Goal: Information Seeking & Learning: Learn about a topic

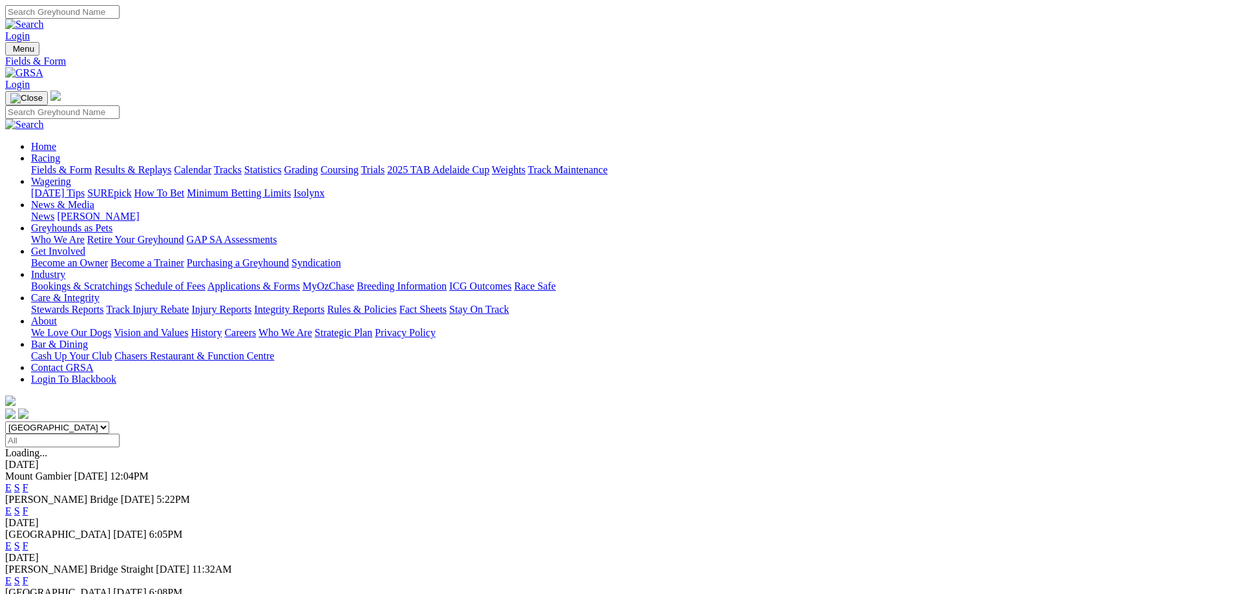
scroll to position [66, 0]
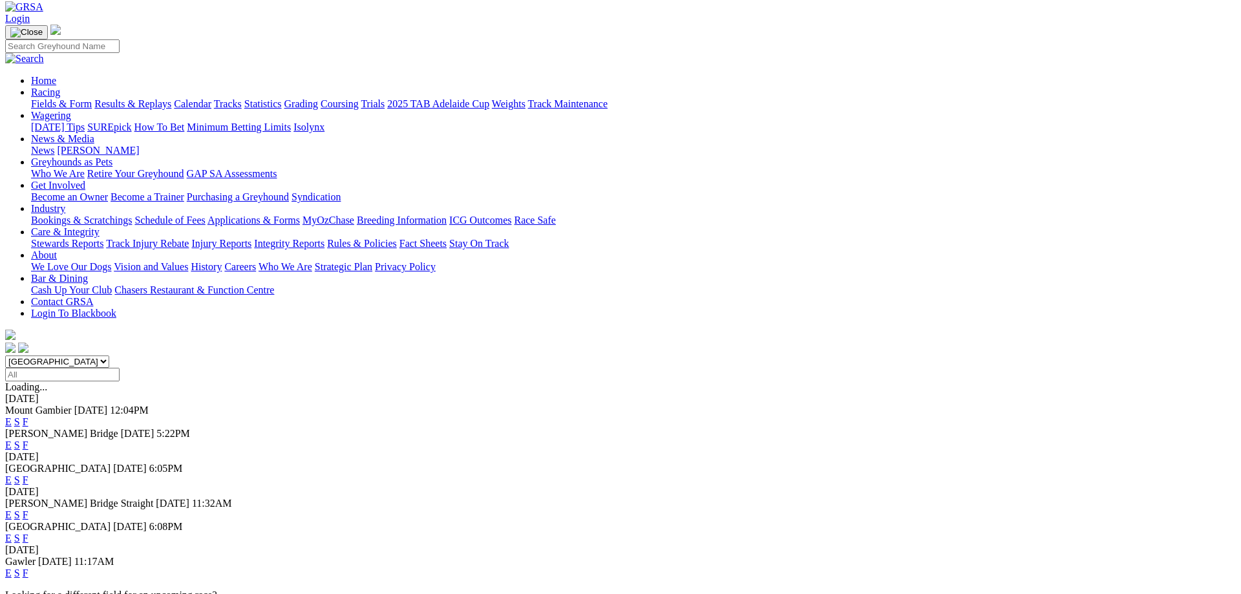
click at [28, 509] on link "F" at bounding box center [26, 514] width 6 height 11
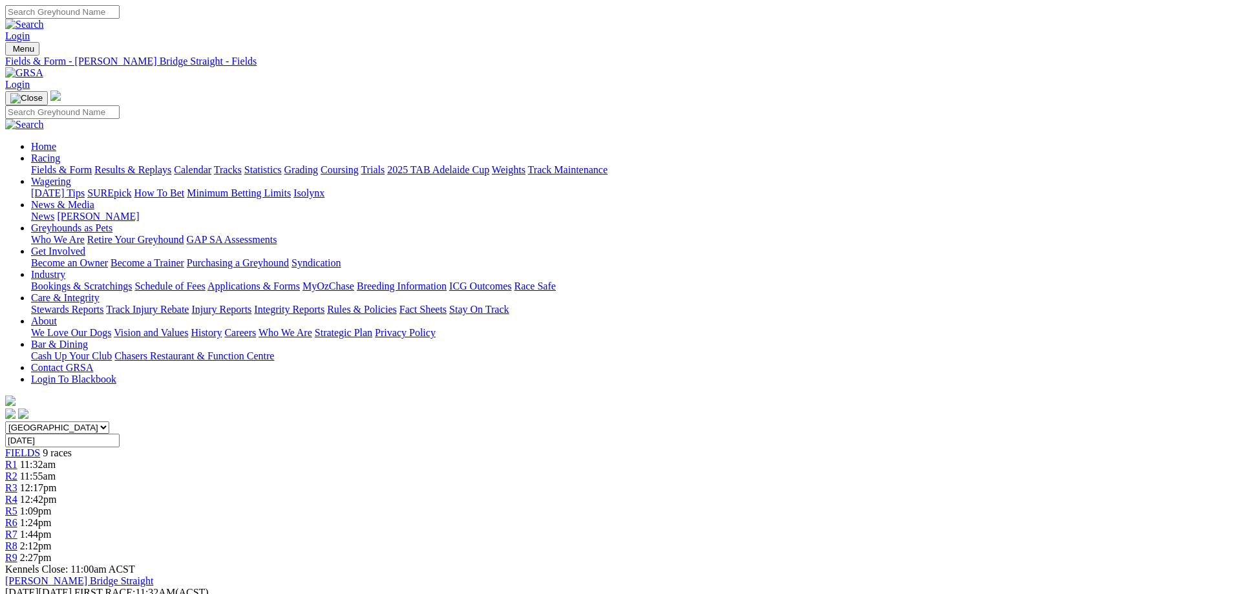
click at [92, 164] on link "Fields & Form" at bounding box center [61, 169] width 61 height 11
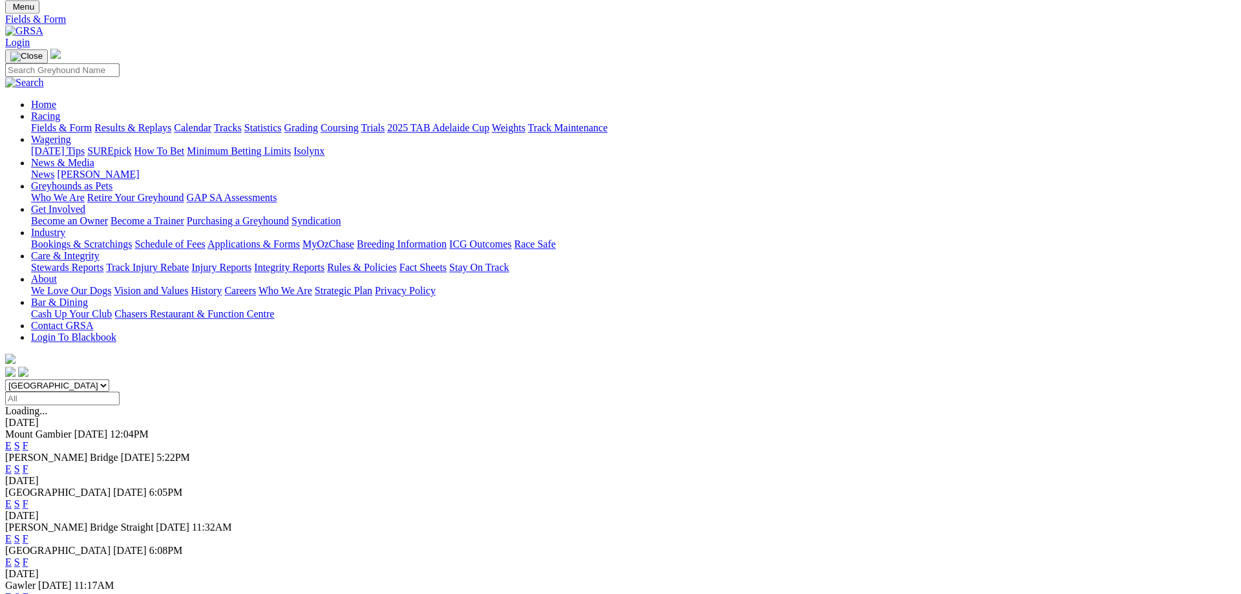
scroll to position [66, 0]
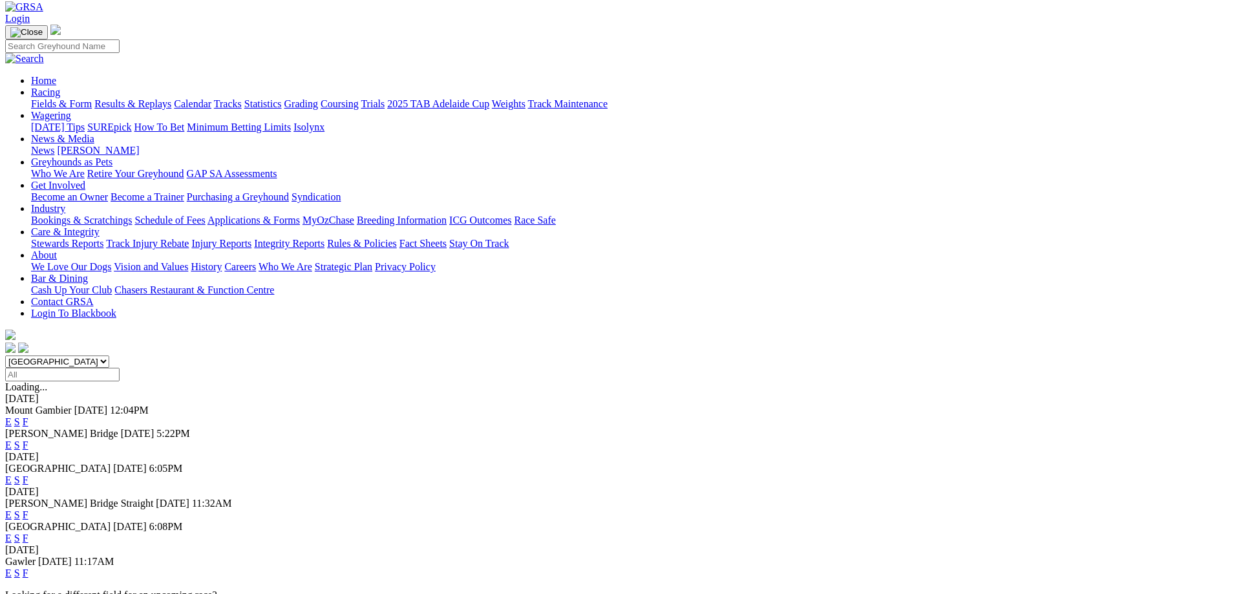
click at [28, 568] on link "F" at bounding box center [26, 573] width 6 height 11
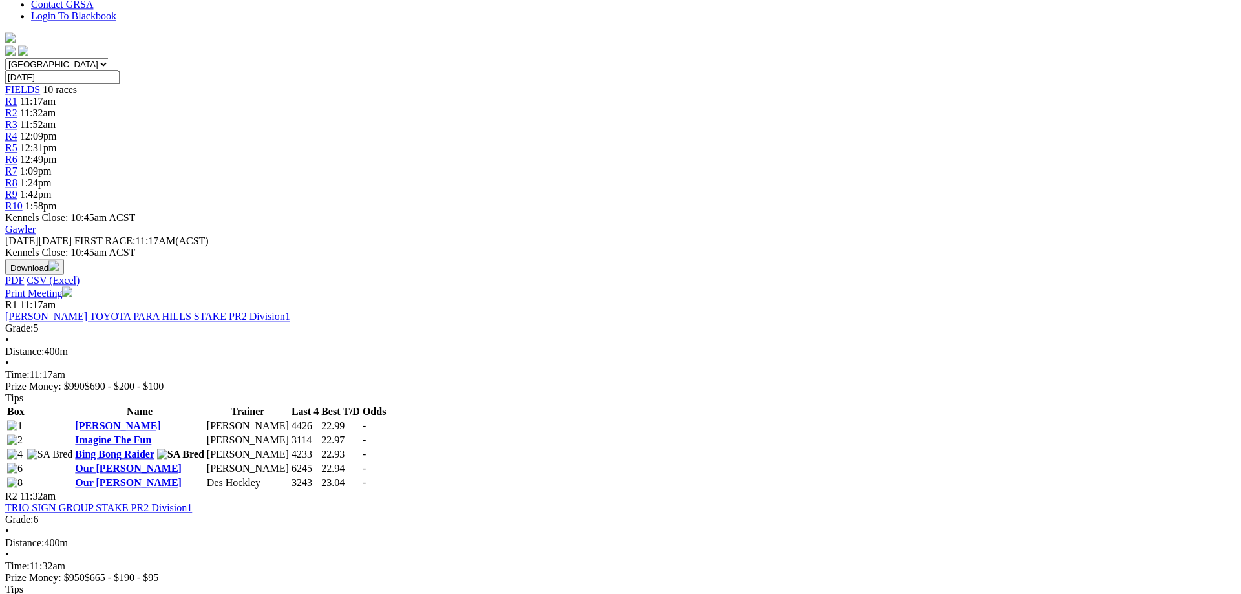
scroll to position [396, 0]
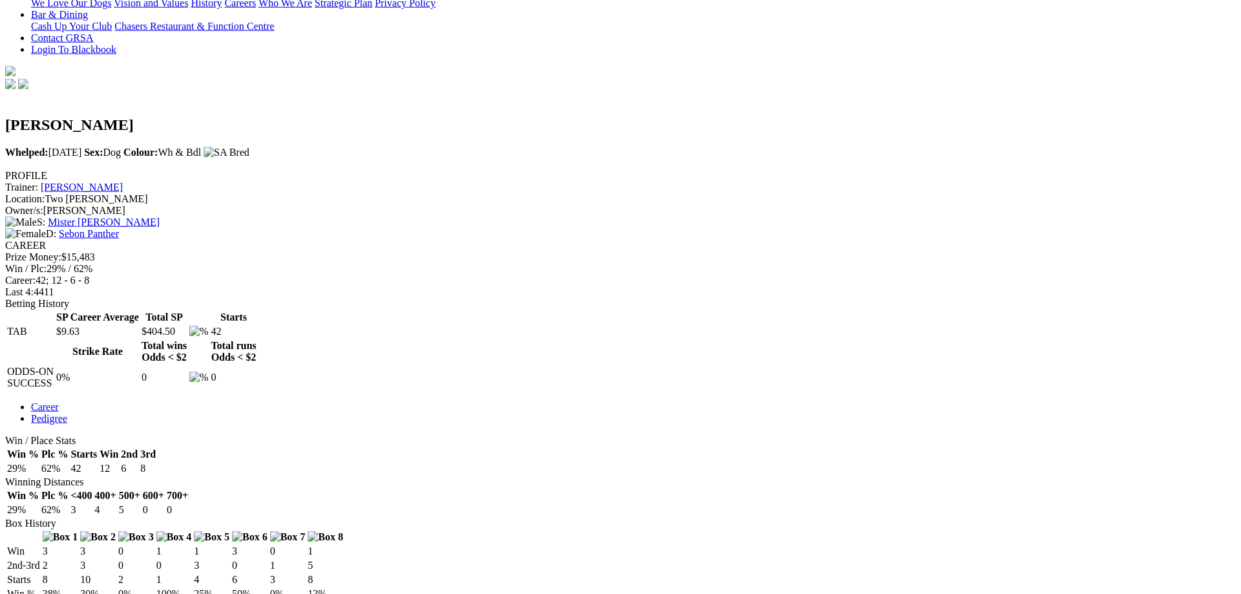
scroll to position [264, 0]
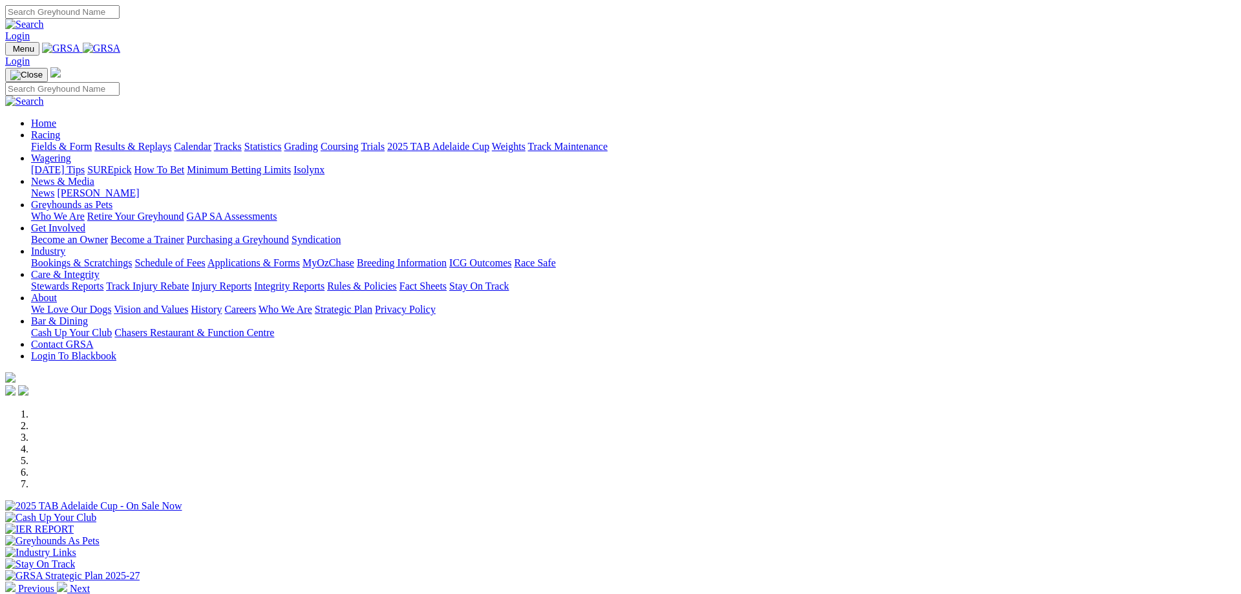
click at [94, 176] on link "News & Media" at bounding box center [62, 181] width 63 height 11
click at [54, 187] on link "News" at bounding box center [42, 192] width 23 height 11
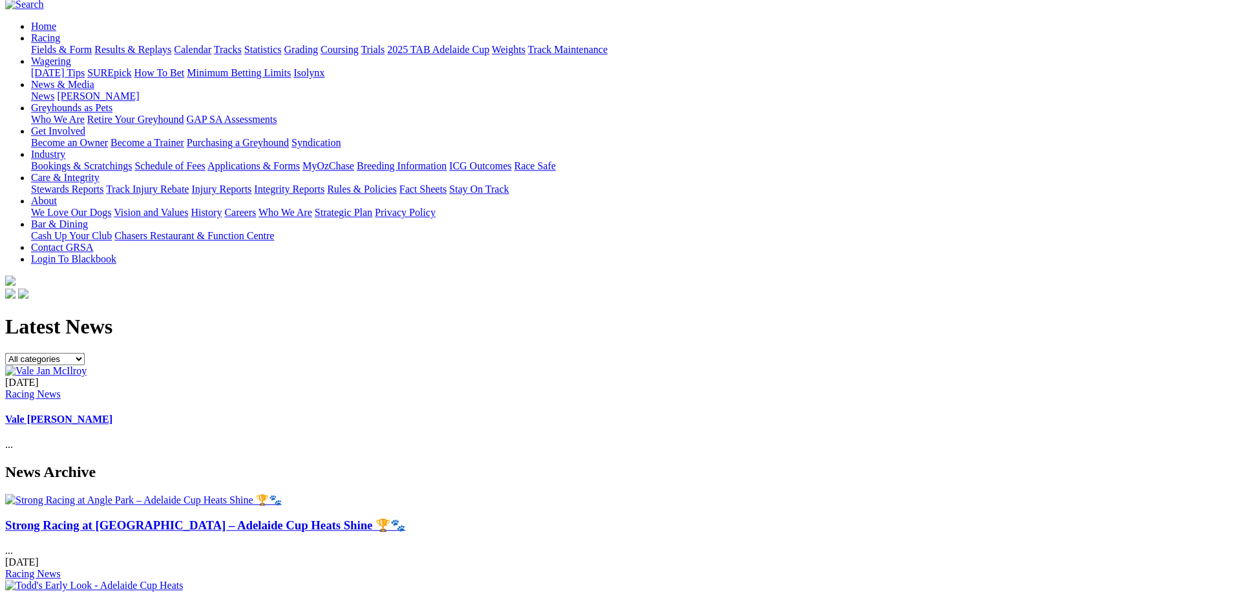
scroll to position [132, 0]
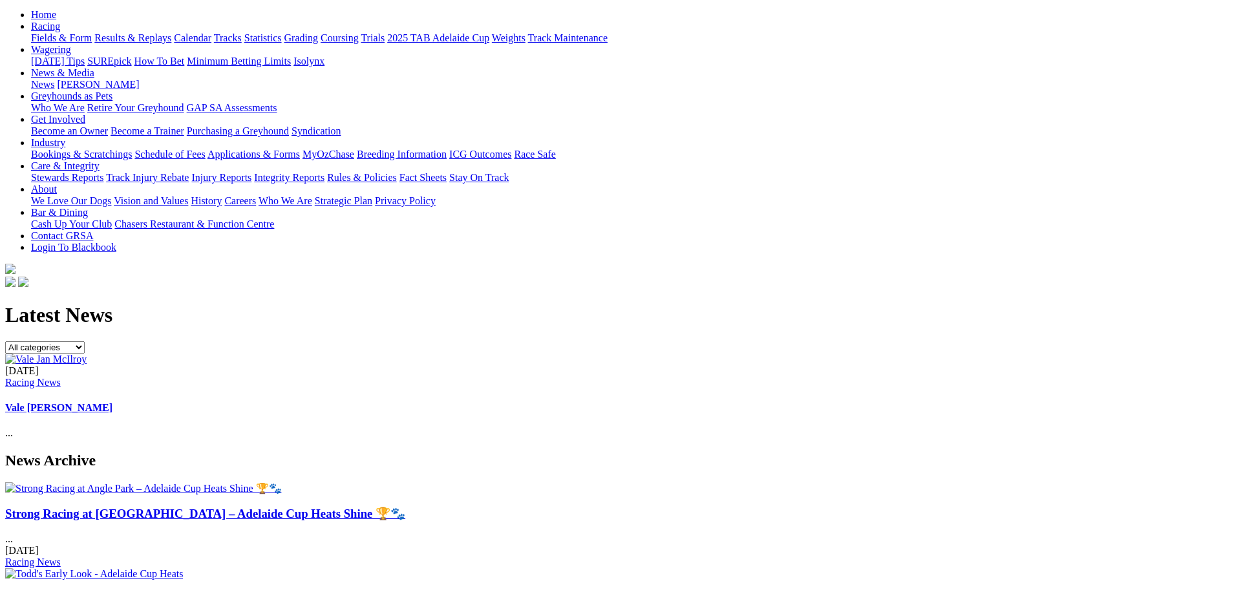
click at [87, 354] on img at bounding box center [45, 360] width 81 height 12
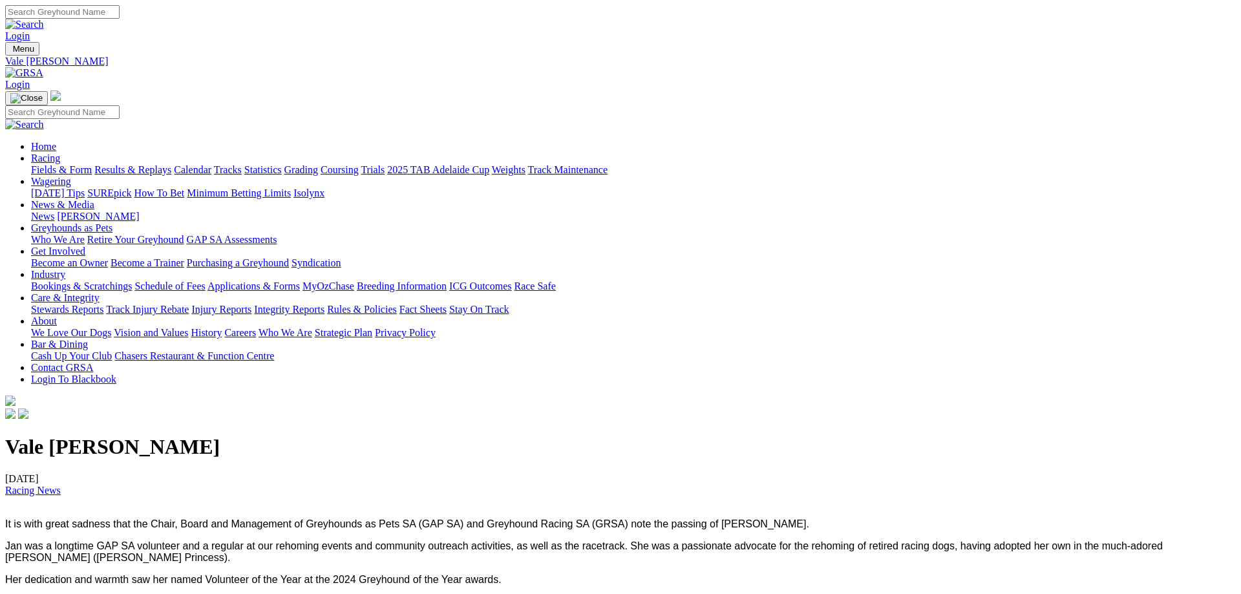
click at [54, 211] on link "News" at bounding box center [42, 216] width 23 height 11
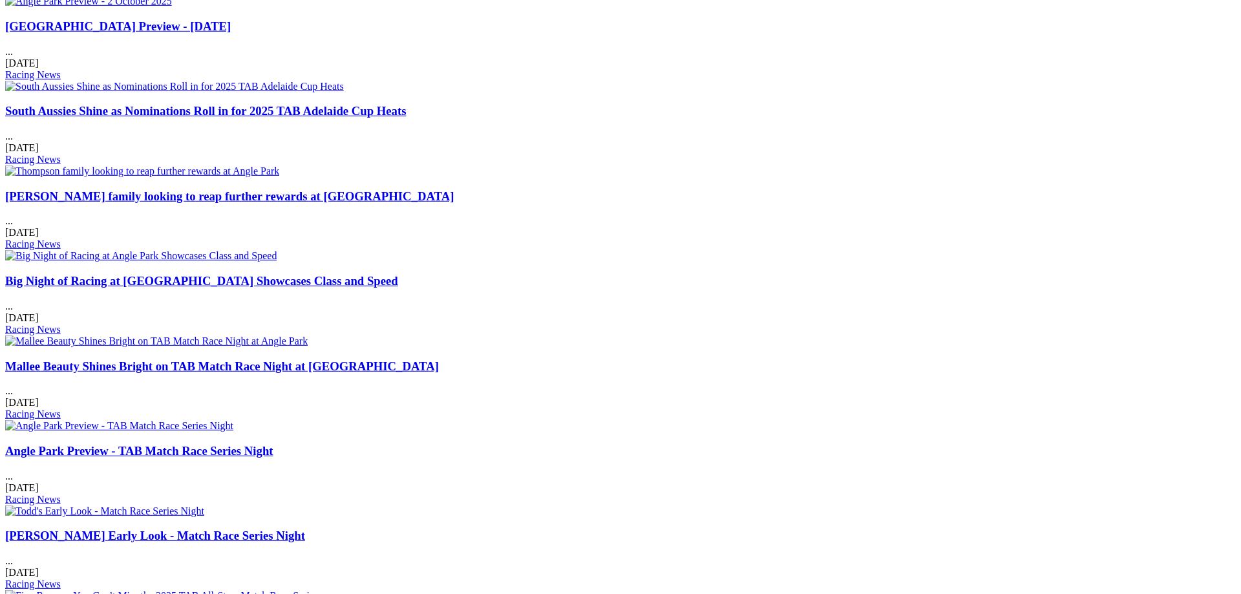
scroll to position [857, 0]
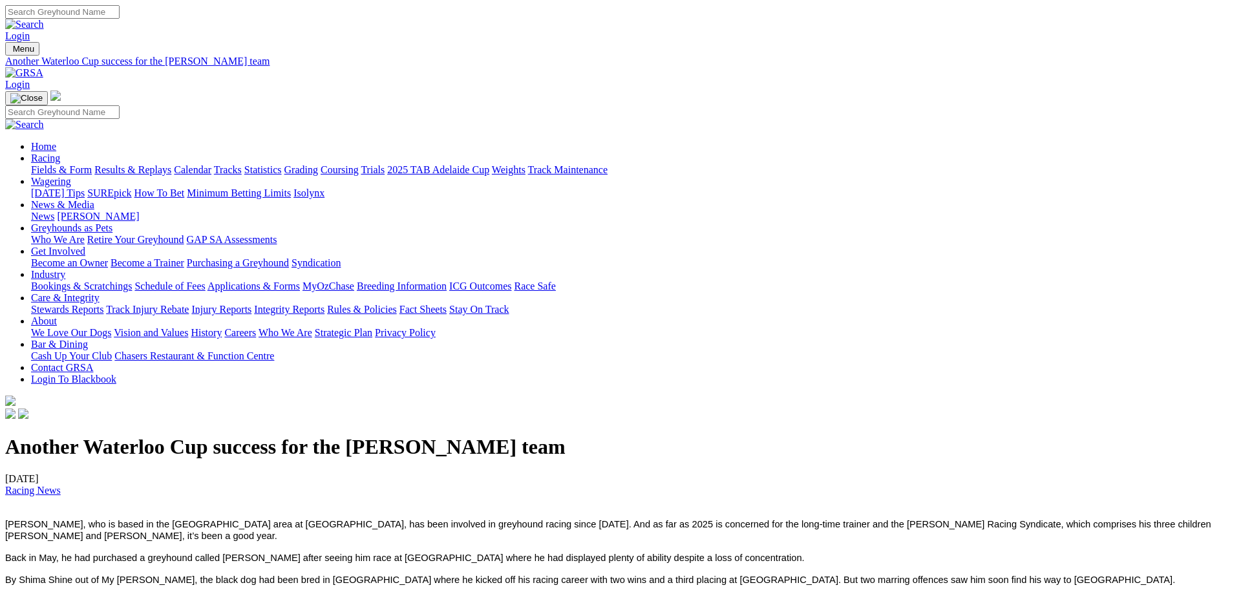
click at [54, 211] on link "News" at bounding box center [42, 216] width 23 height 11
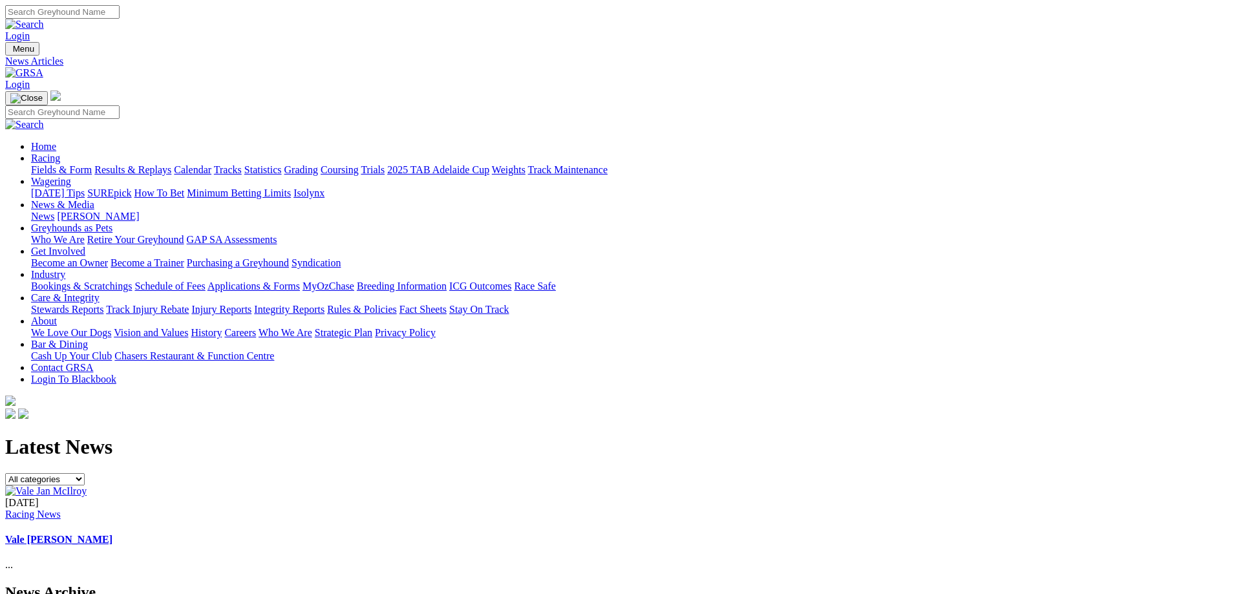
click at [92, 164] on link "Fields & Form" at bounding box center [61, 169] width 61 height 11
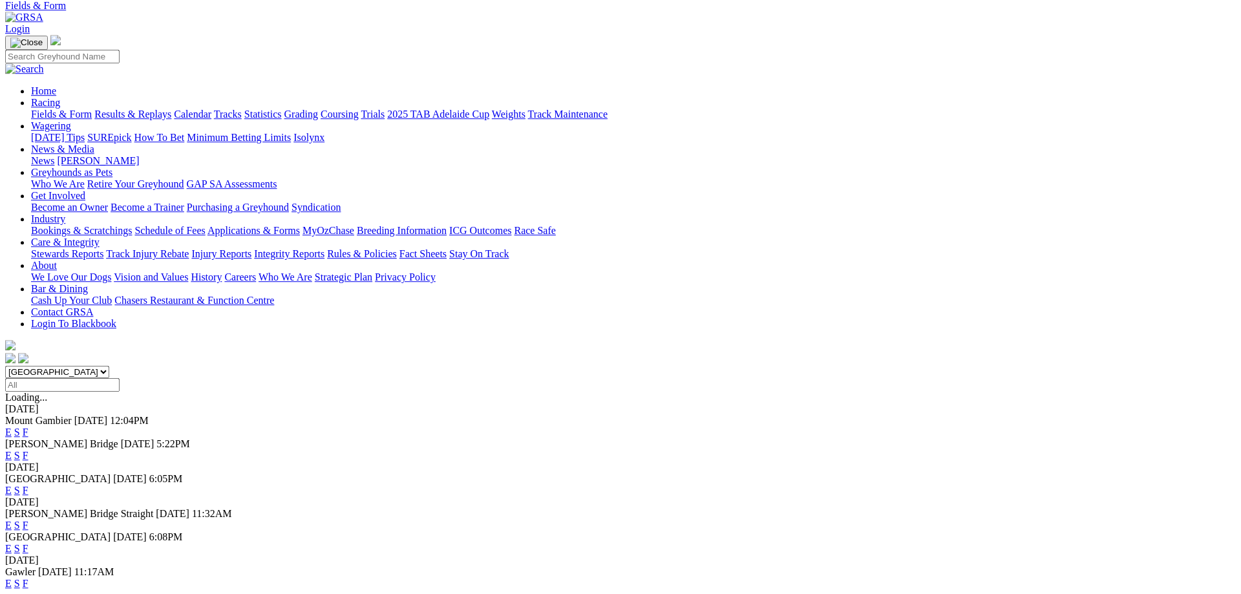
scroll to position [132, 0]
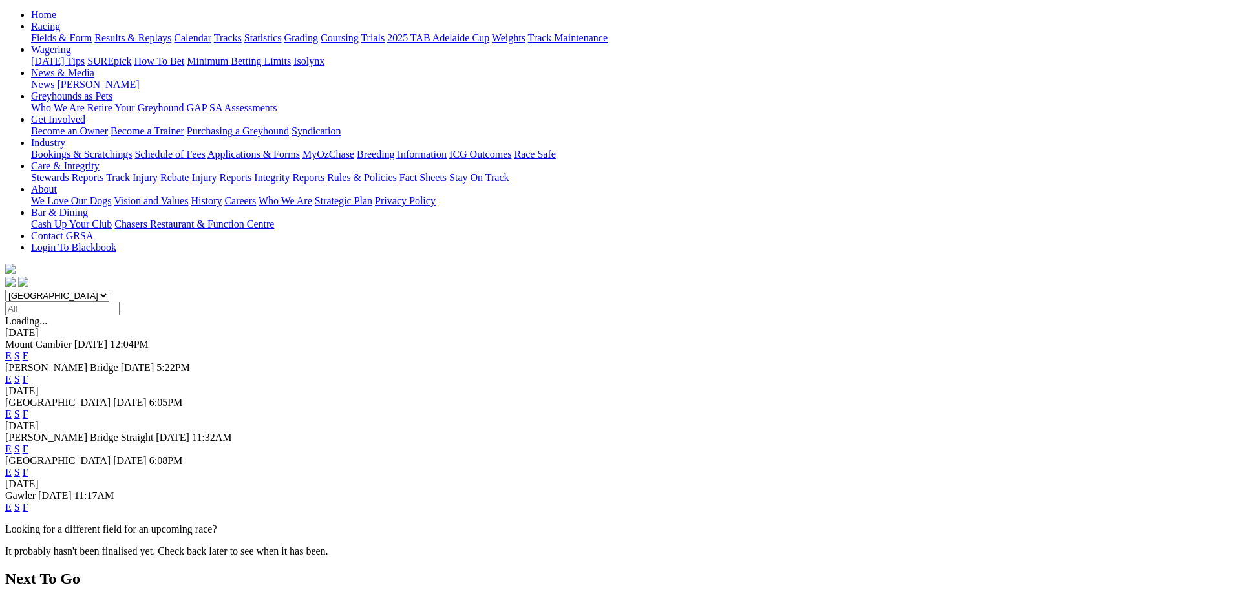
click at [28, 409] on link "F" at bounding box center [26, 414] width 6 height 11
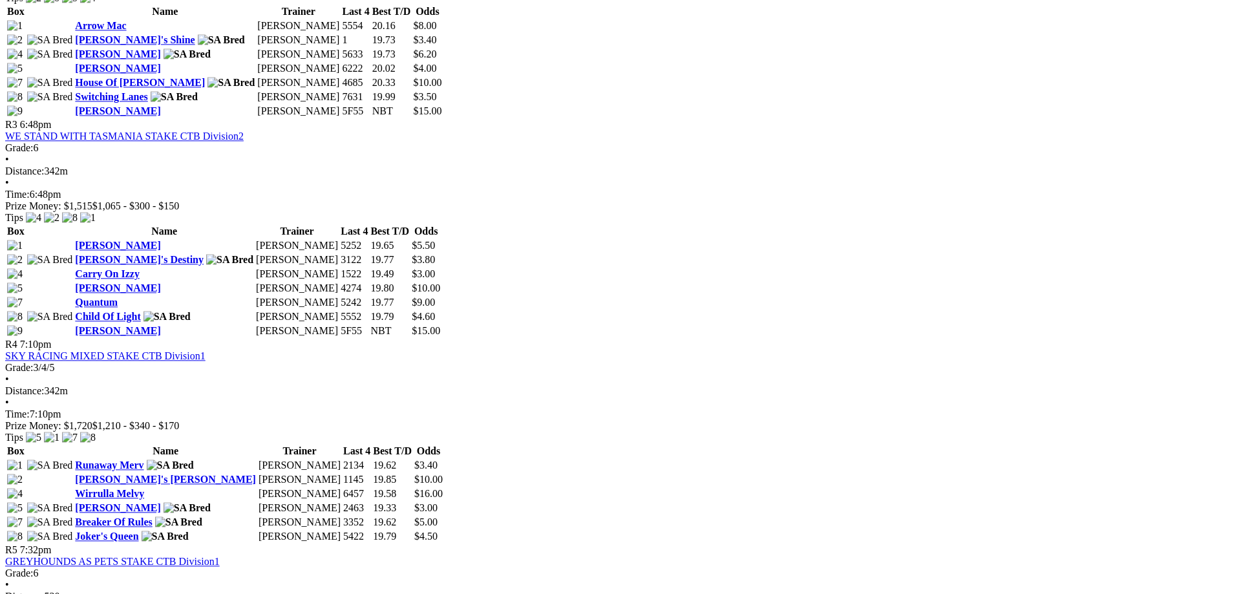
scroll to position [1055, 0]
